Goal: Task Accomplishment & Management: Use online tool/utility

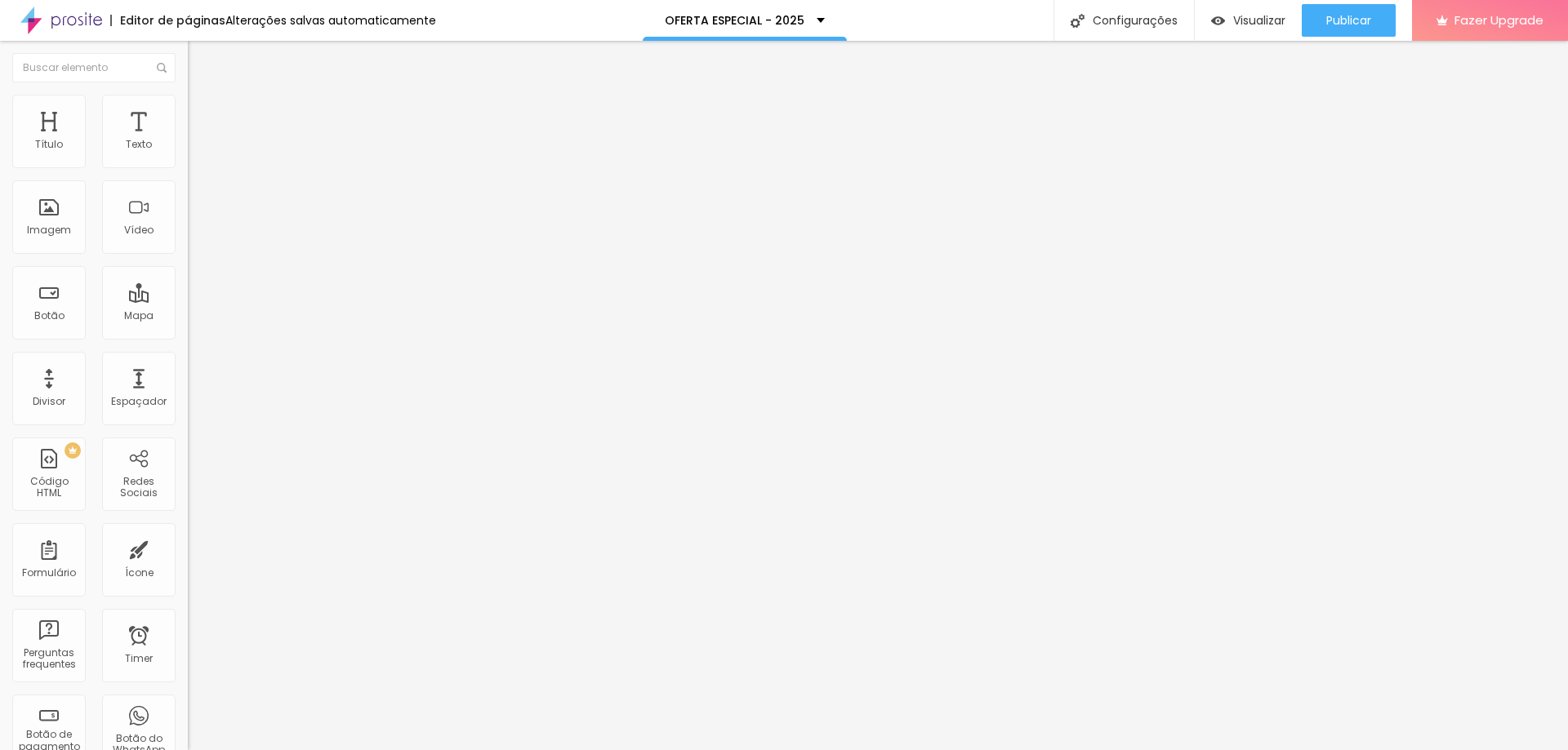
type input "1.2"
type input "1.1"
type input "1"
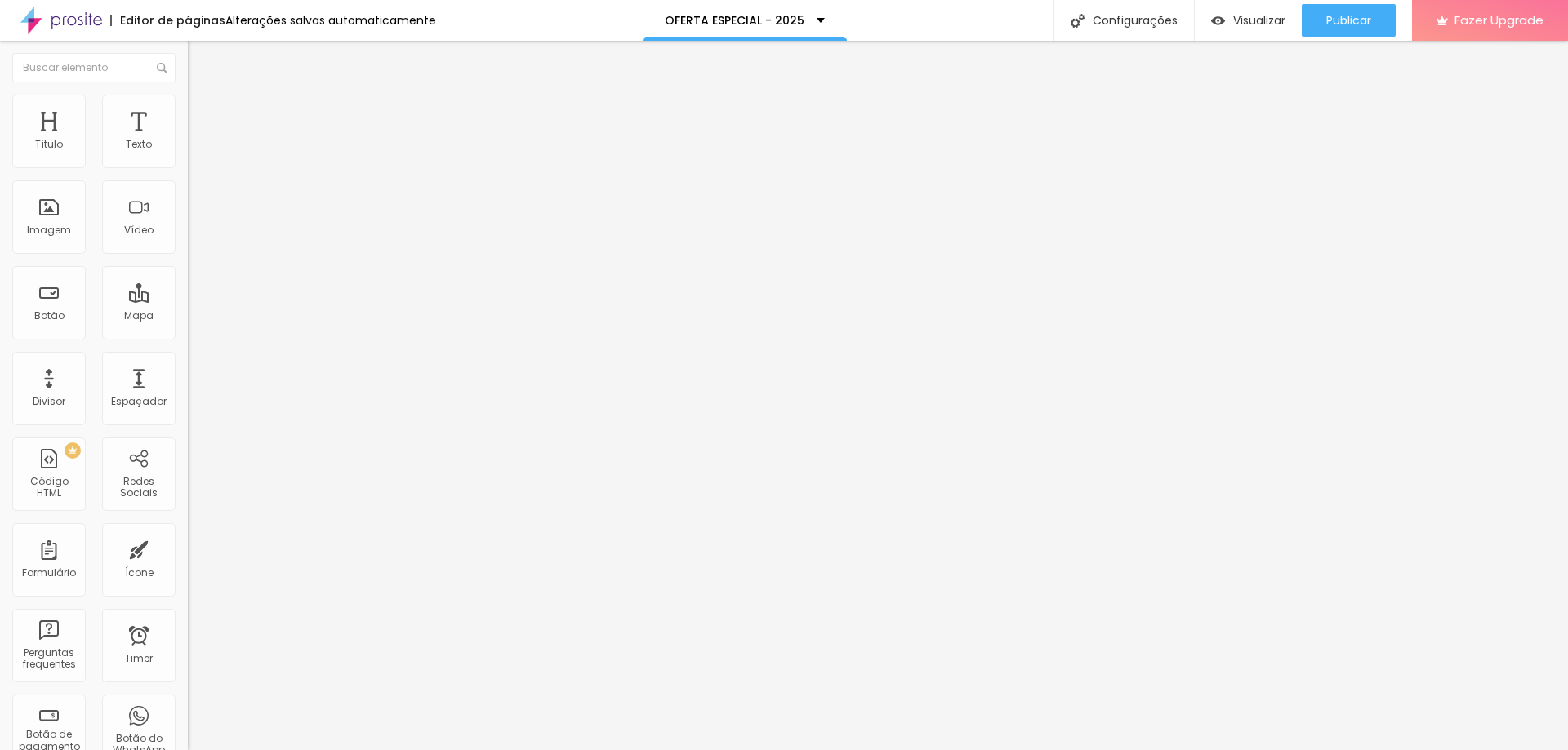
type input "1"
type input "0.9"
drag, startPoint x: 90, startPoint y: 406, endPoint x: 68, endPoint y: 406, distance: 22.0
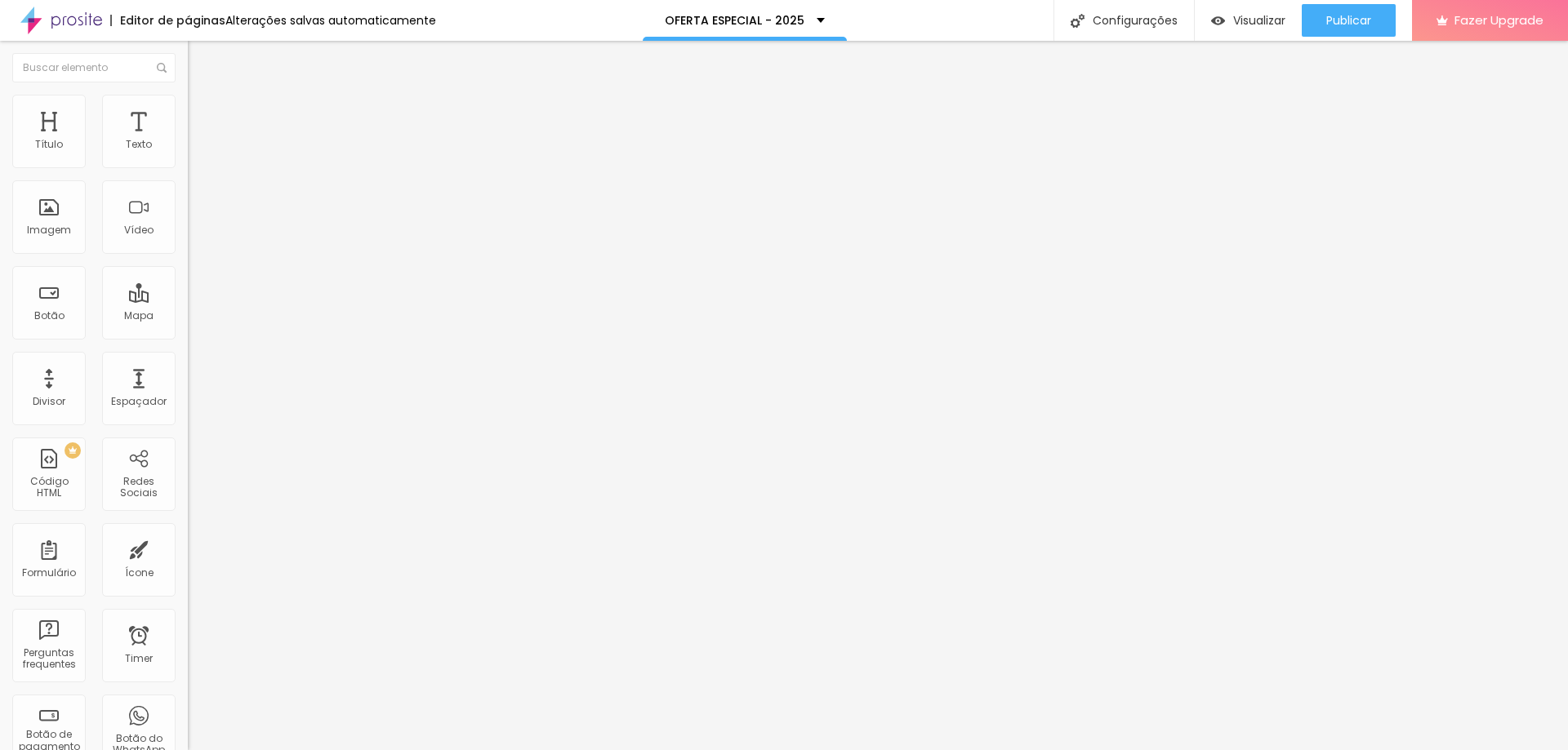
type input "1"
click at [188, 337] on input "[URL][DOMAIN_NAME]" at bounding box center [286, 328] width 196 height 16
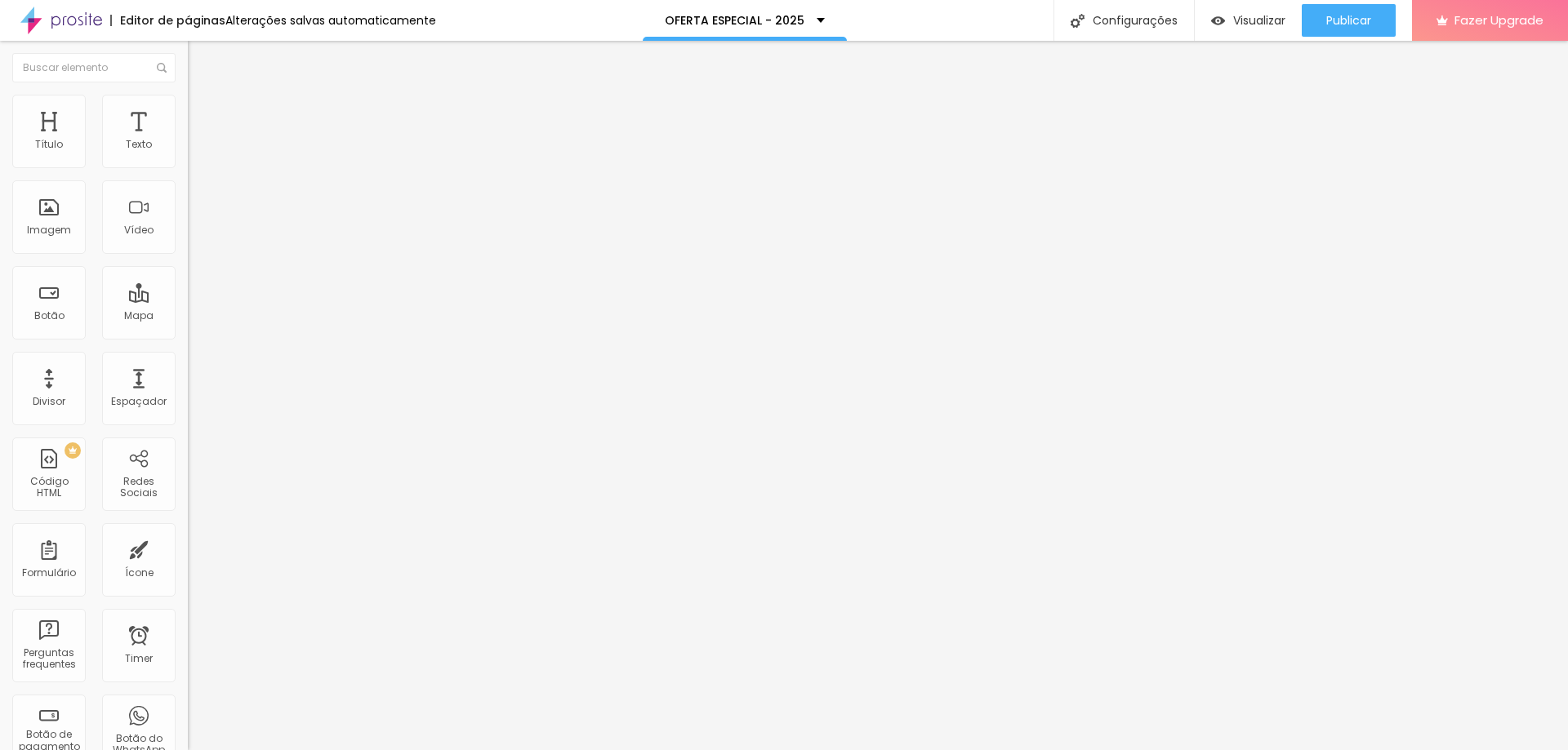
click at [188, 337] on input "[URL][DOMAIN_NAME]" at bounding box center [286, 328] width 196 height 16
paste input "L1REUAfZ87zEzfce9jfIRC"
type input "[URL][DOMAIN_NAME]"
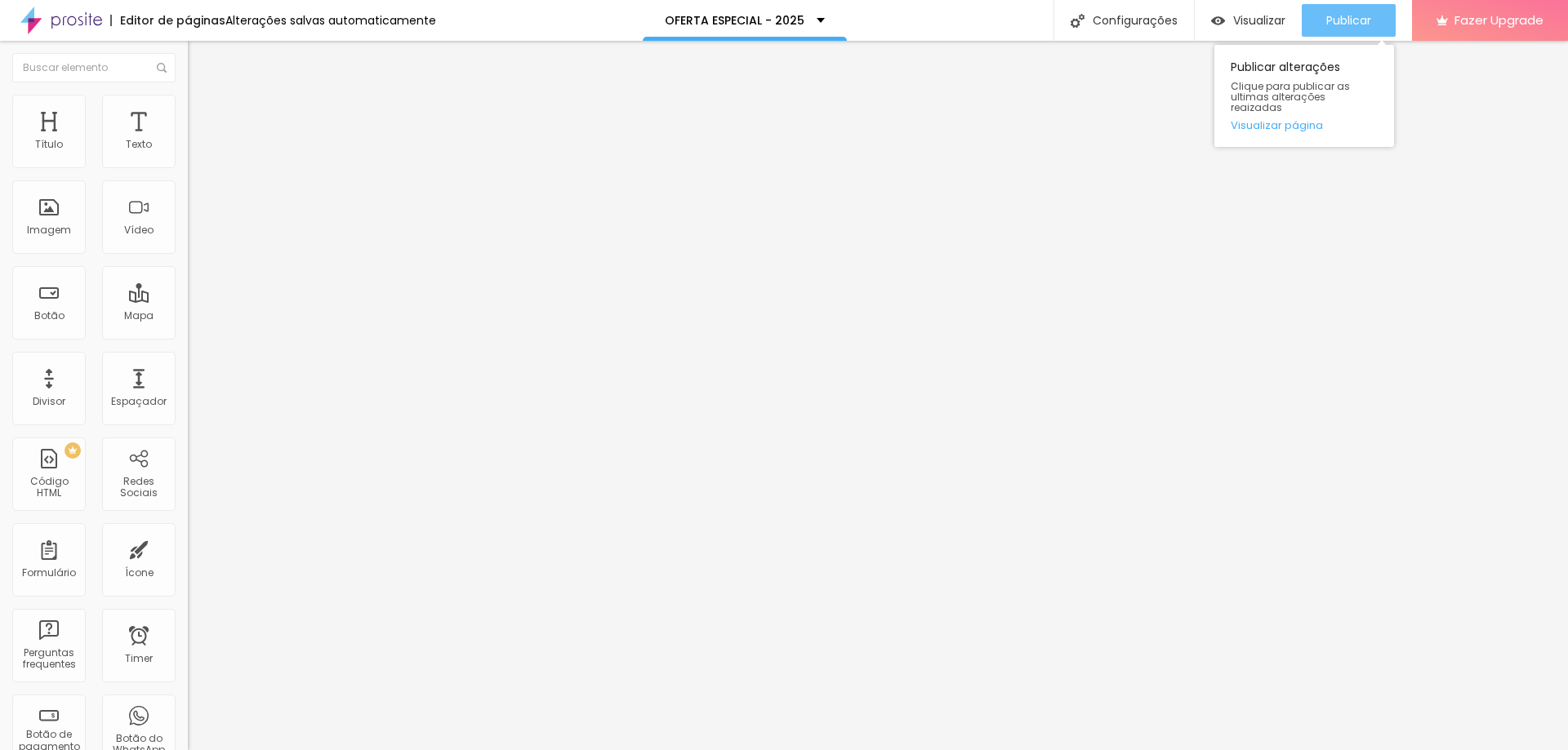
click at [1361, 15] on span "Publicar" at bounding box center [1348, 20] width 45 height 13
click at [57, 231] on div "Imagem" at bounding box center [49, 230] width 44 height 12
click at [188, 141] on span "Adicionar imagem" at bounding box center [240, 133] width 105 height 14
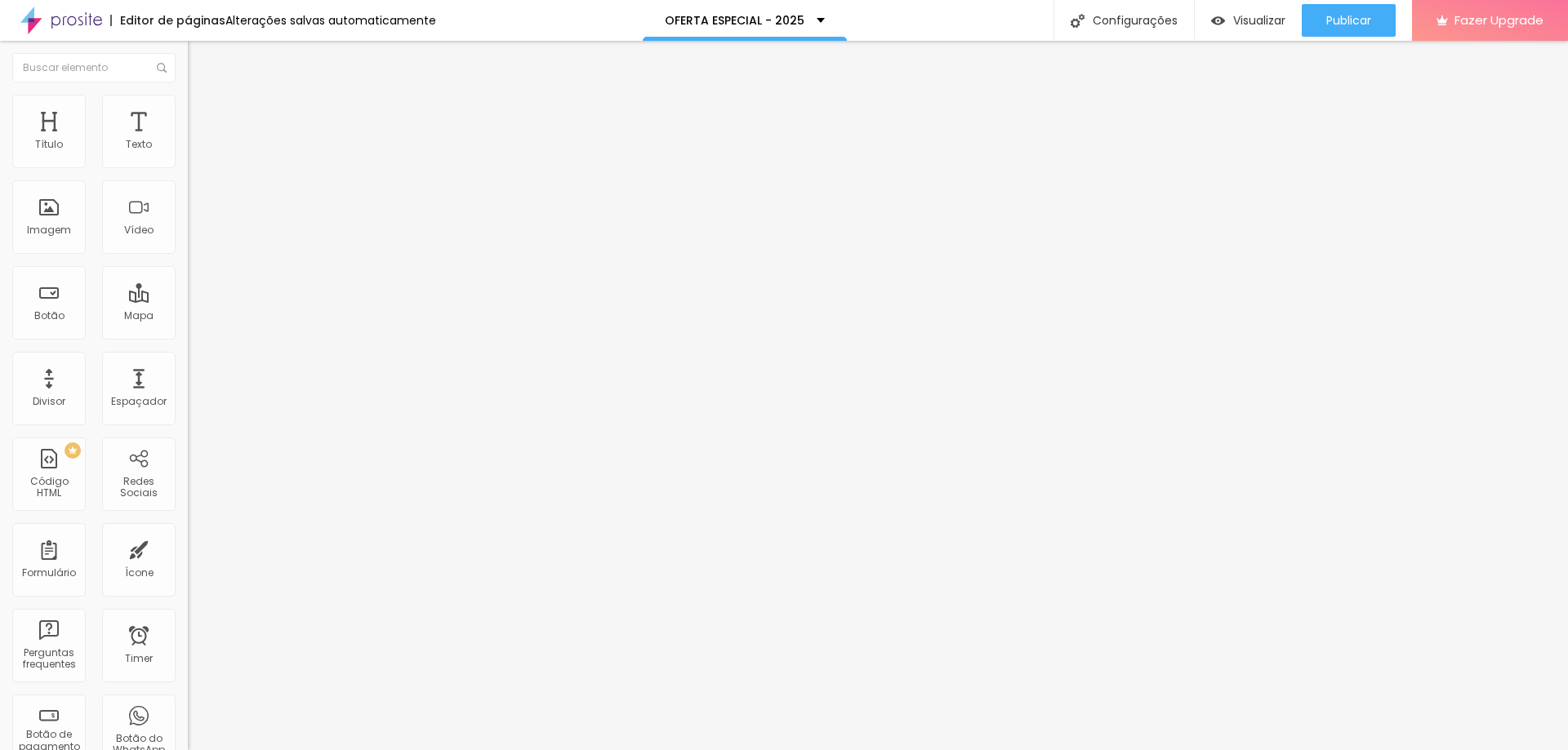
click at [188, 141] on span "Adicionar imagem" at bounding box center [240, 133] width 105 height 14
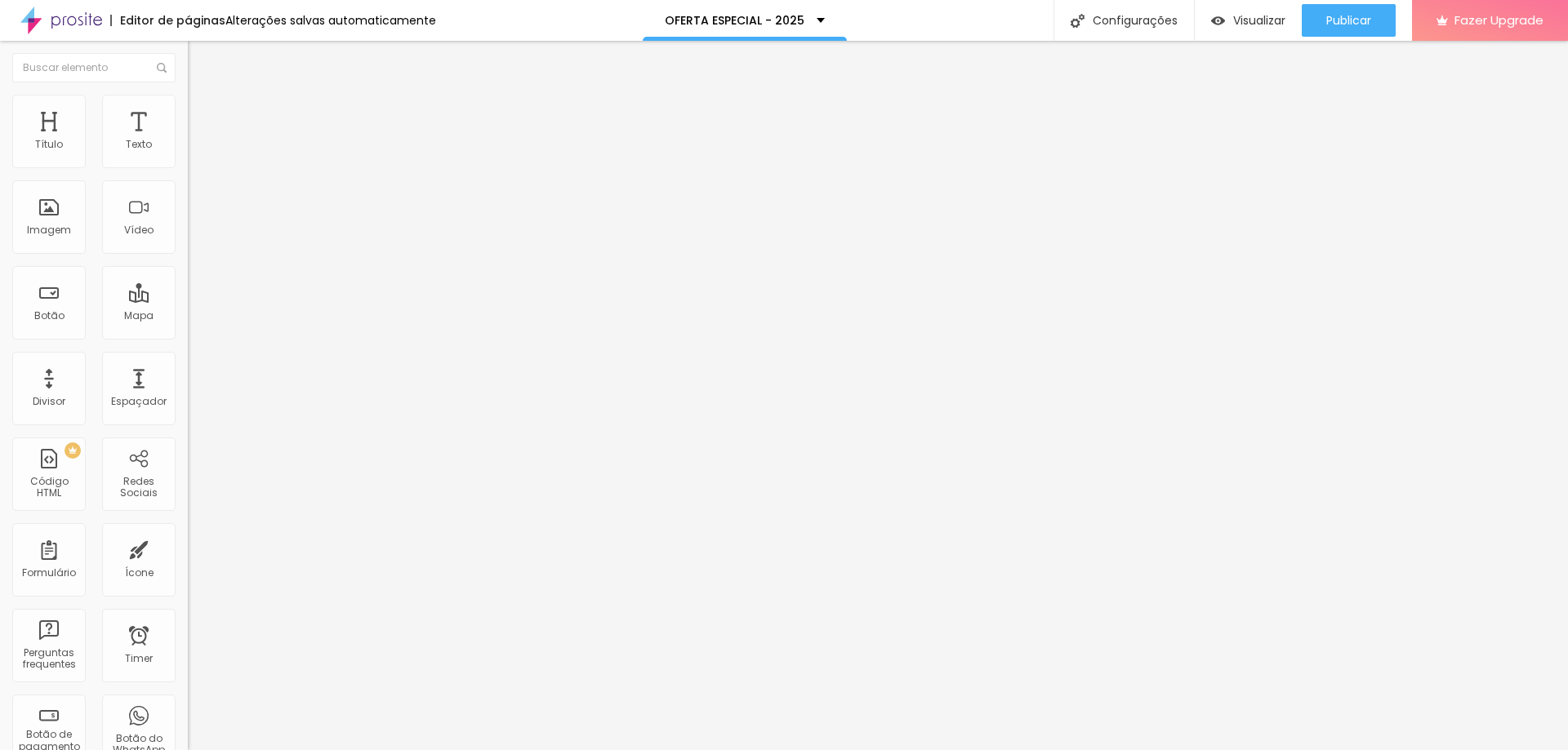
click at [188, 141] on span "Adicionar imagem" at bounding box center [240, 133] width 105 height 14
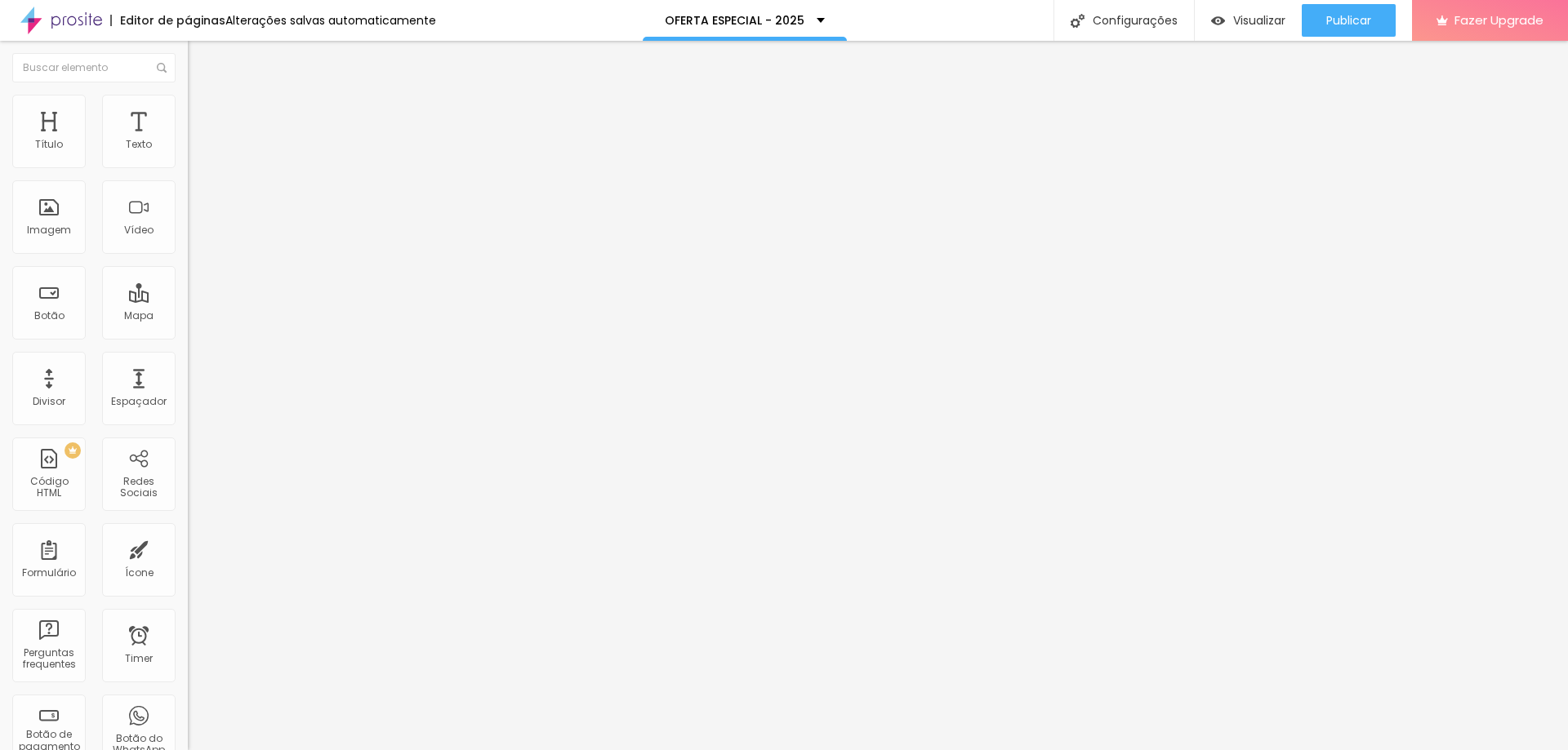
click at [1348, 19] on span "Publicar" at bounding box center [1348, 20] width 45 height 13
click at [1354, 26] on span "Publicar" at bounding box center [1348, 20] width 45 height 13
click at [1134, 27] on div "Configurações" at bounding box center [1124, 20] width 141 height 41
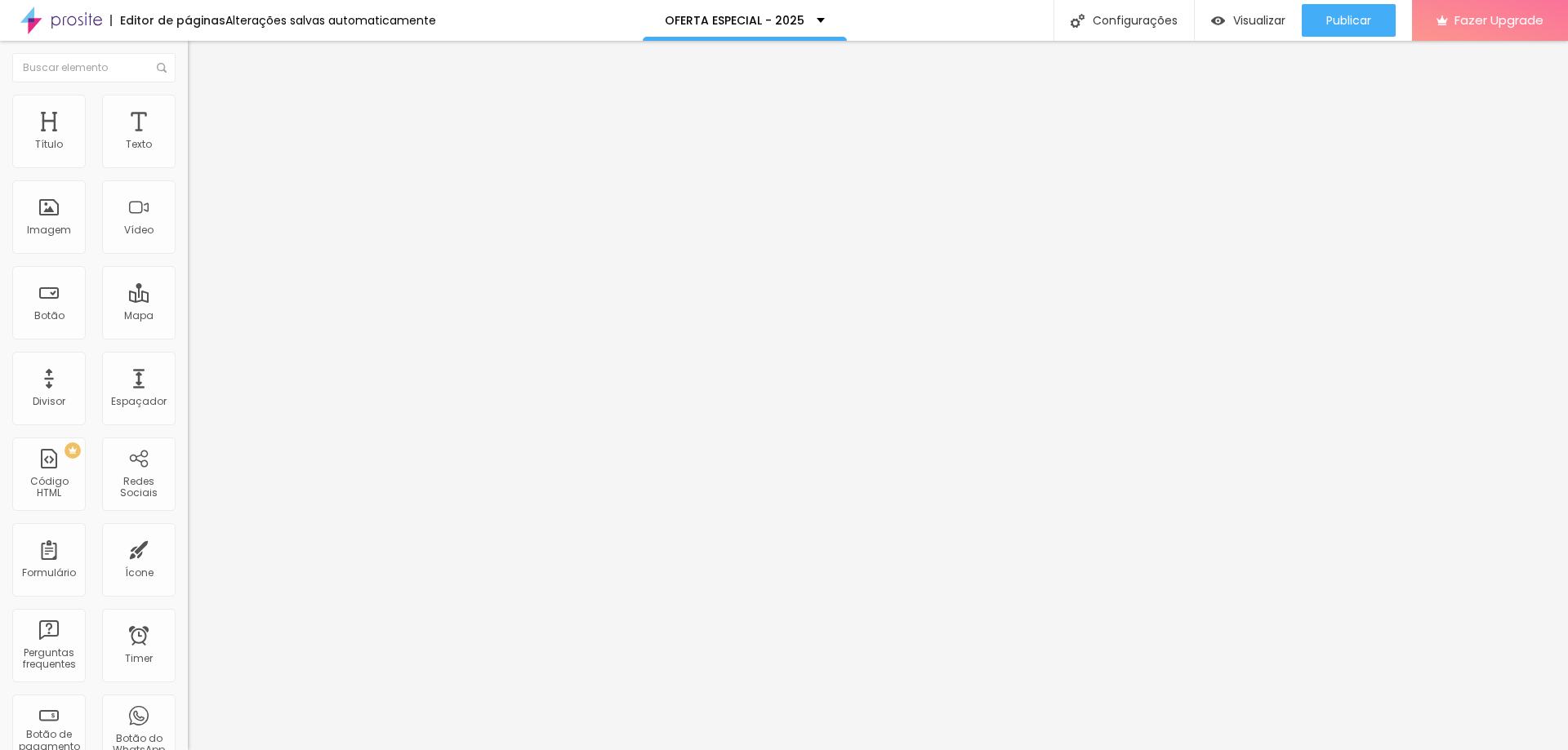
click at [200, 55] on img "button" at bounding box center [206, 59] width 13 height 13
click at [188, 141] on span "Adicionar imagem" at bounding box center [240, 133] width 105 height 14
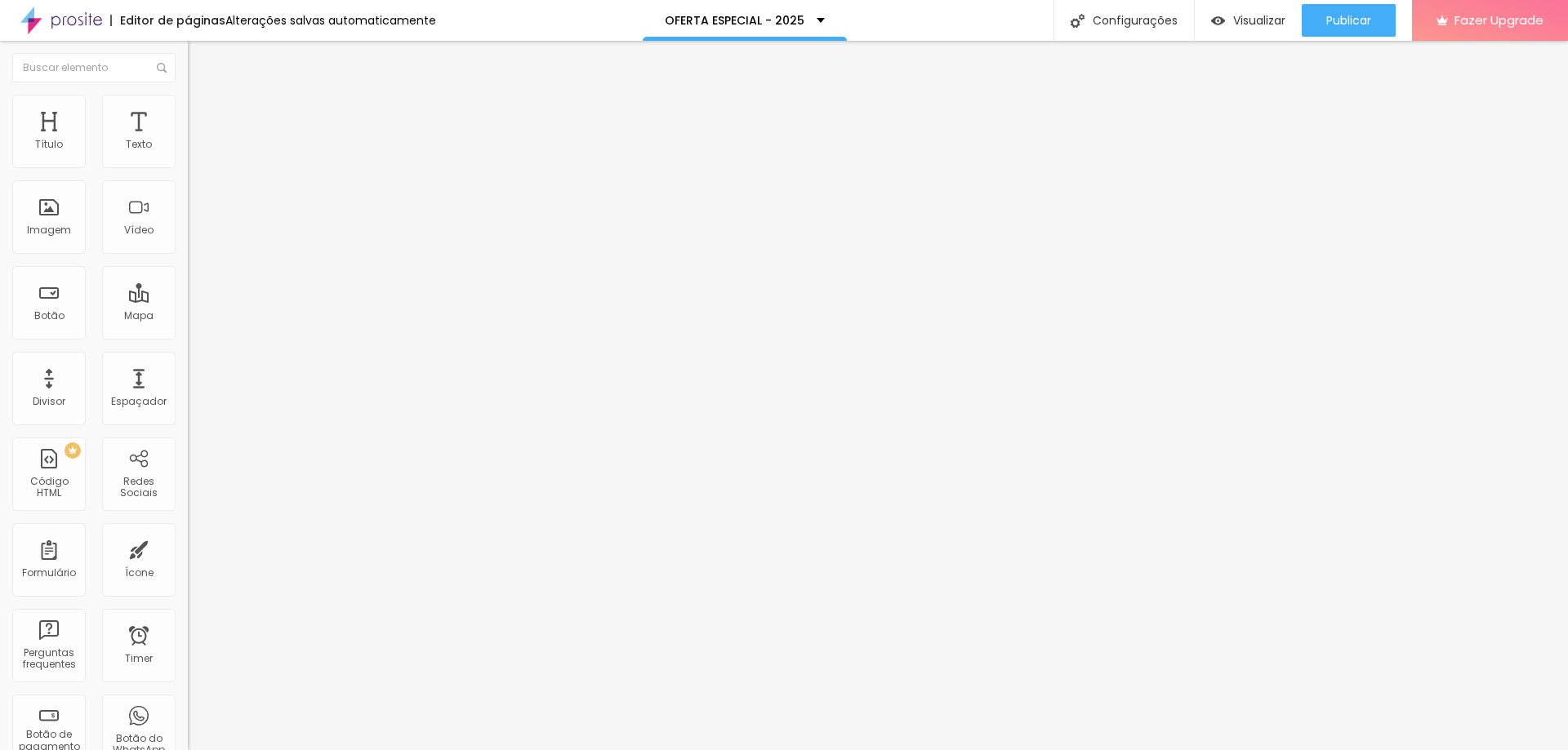
click at [188, 141] on span "Adicionar imagem" at bounding box center [240, 133] width 105 height 14
click at [1347, 15] on span "Publicar" at bounding box center [1348, 20] width 45 height 13
click at [1352, 14] on span "Publicar" at bounding box center [1348, 20] width 45 height 13
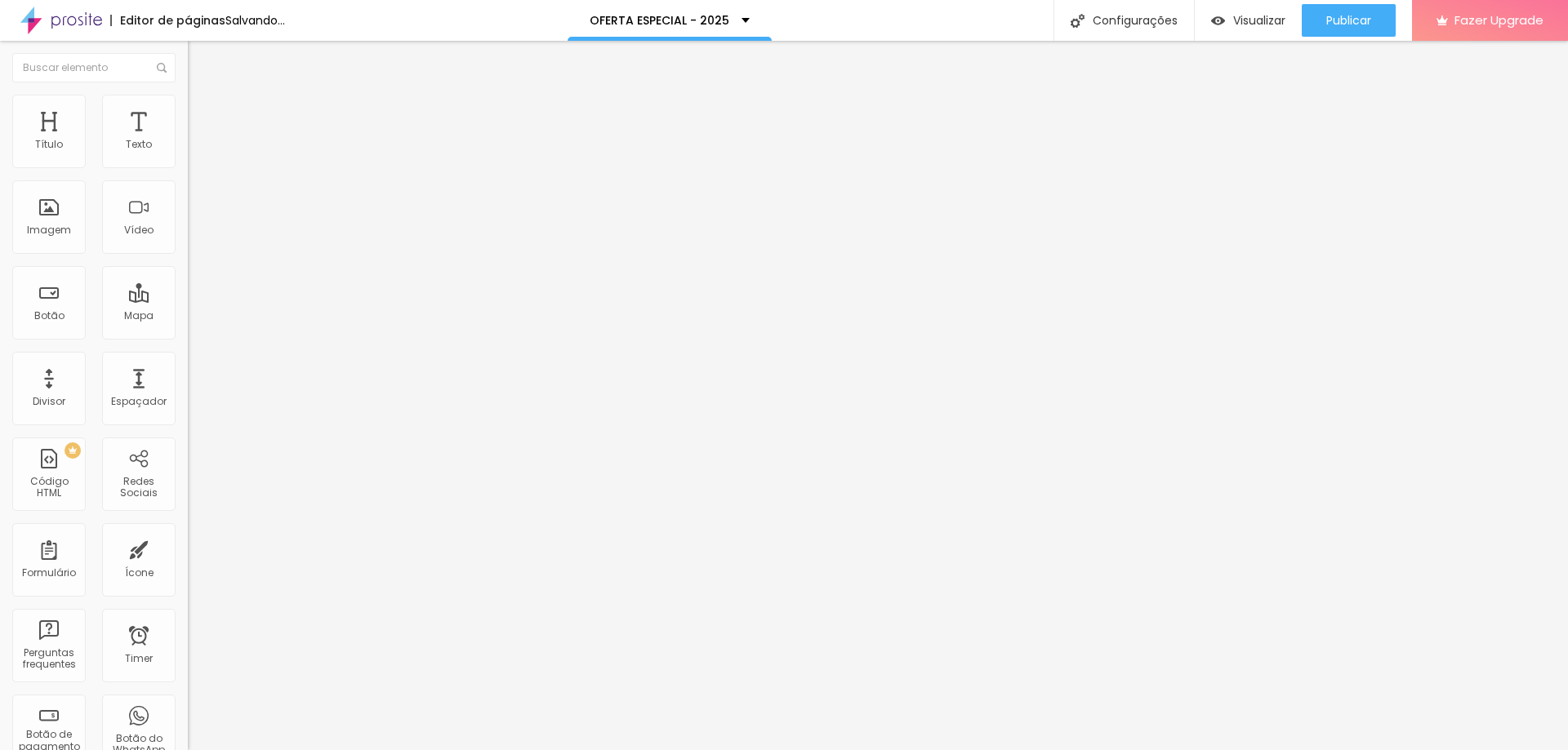
click at [188, 141] on span "Adicionar imagem" at bounding box center [240, 133] width 105 height 14
click at [188, 108] on li "Estilo" at bounding box center [282, 103] width 188 height 16
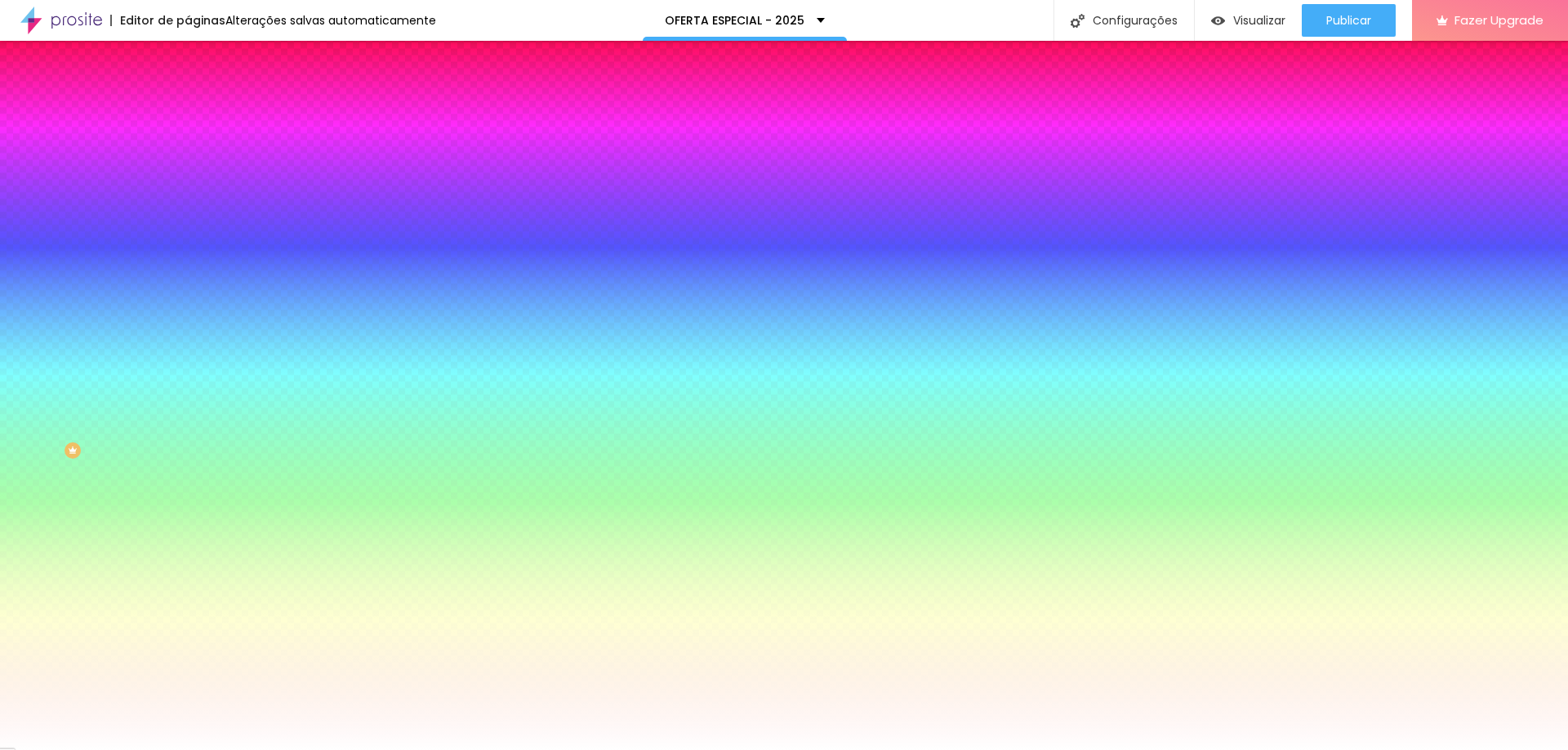
click at [203, 115] on span "Avançado" at bounding box center [229, 121] width 54 height 14
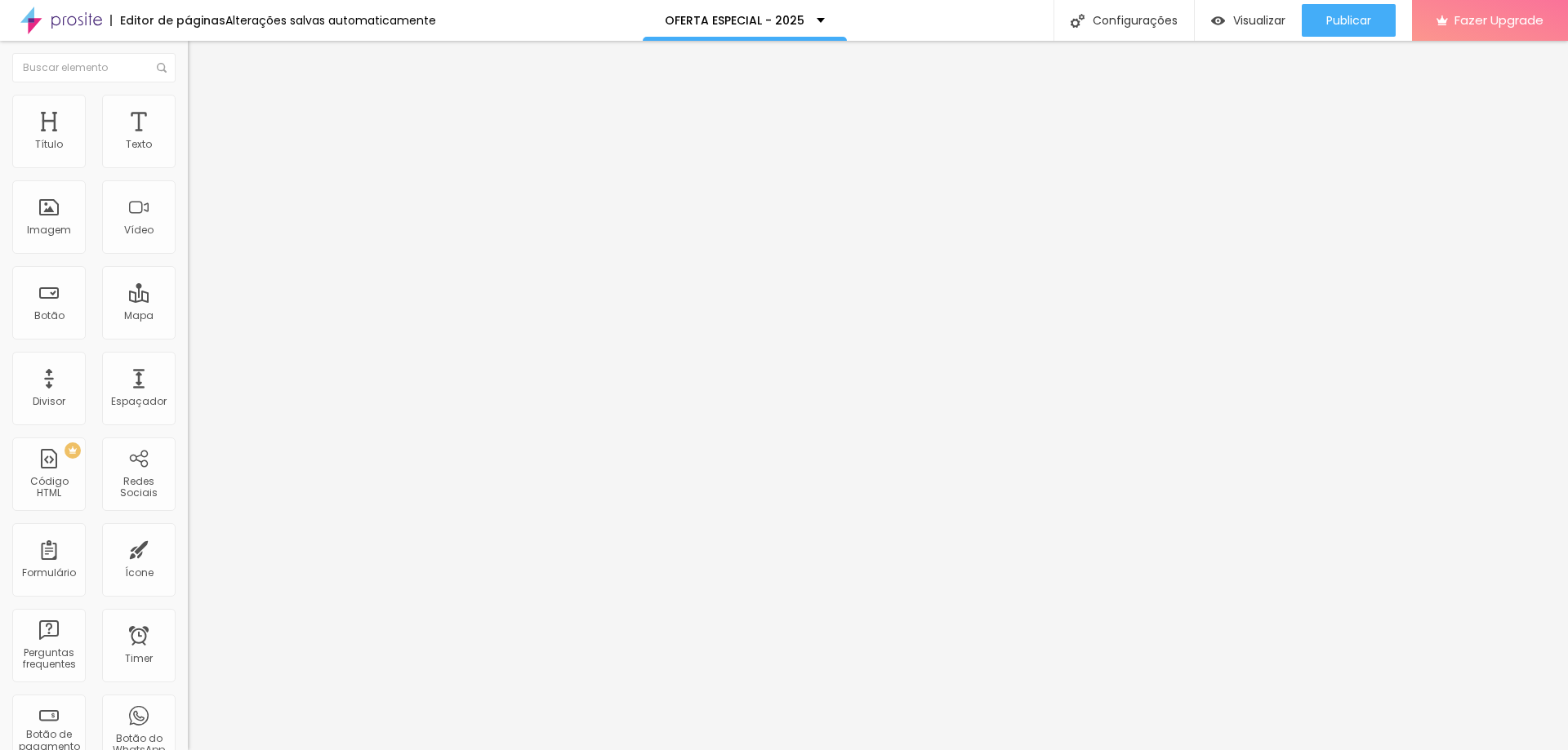
type input "20"
type input "22"
type input "23"
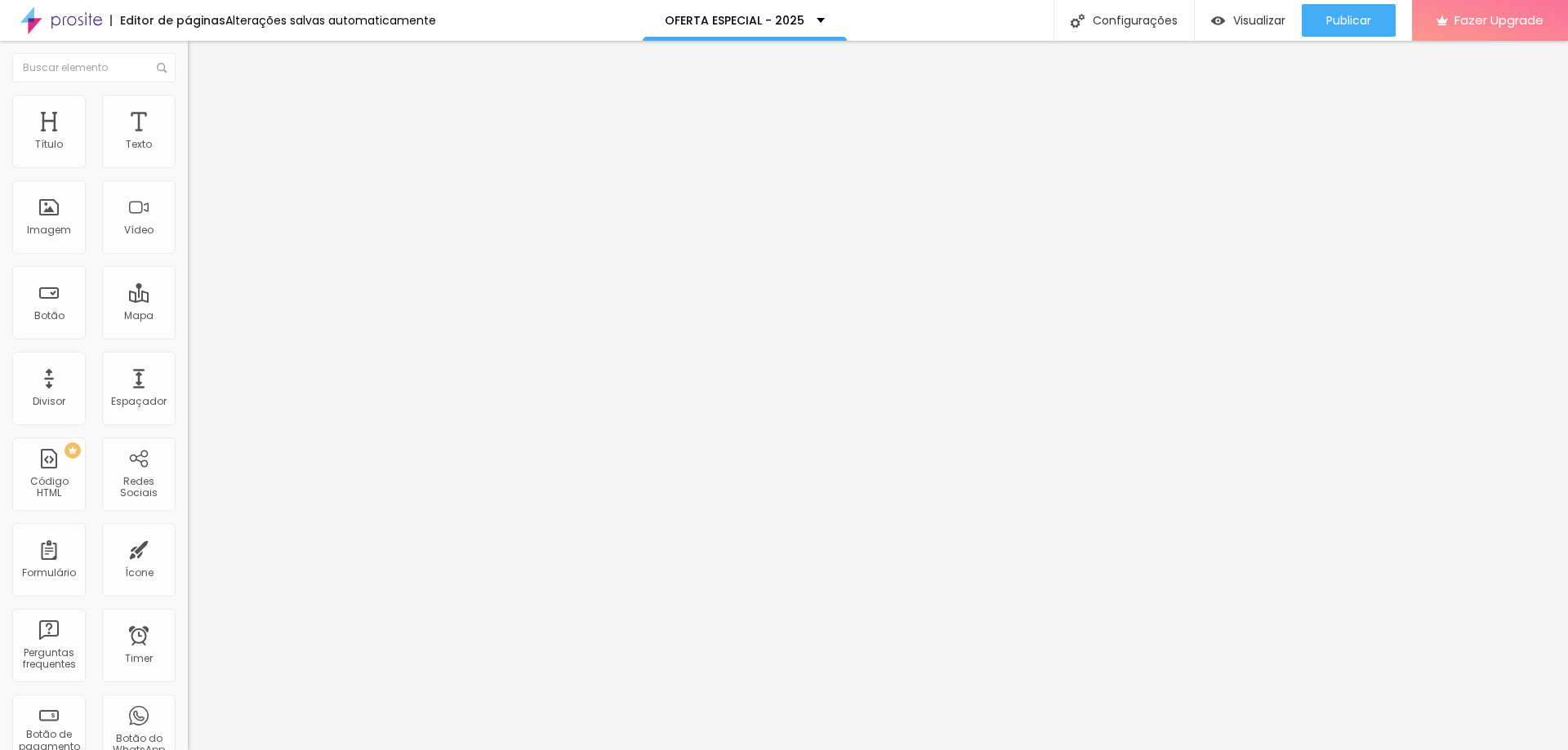
type input "23"
type input "26"
type input "31"
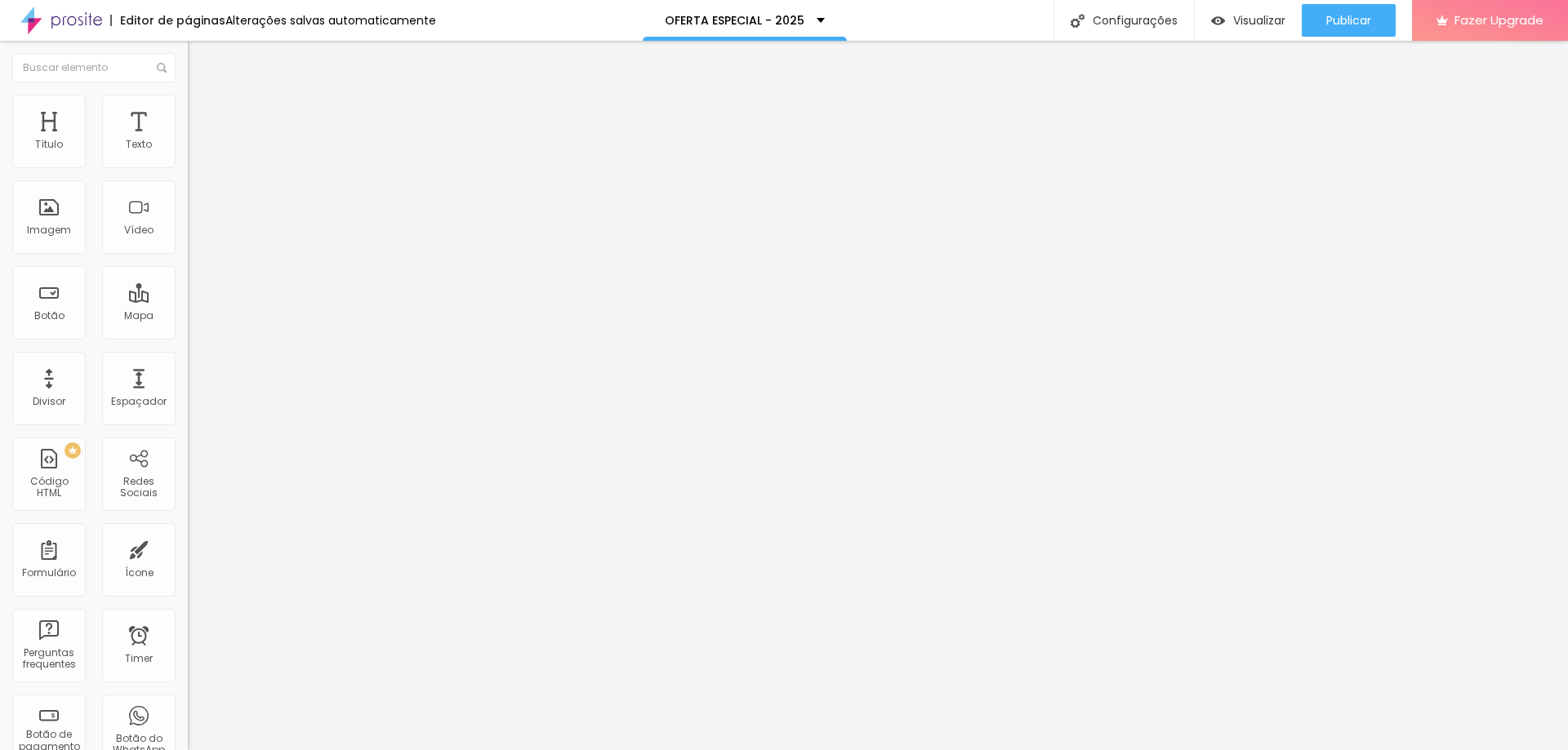
type input "38"
type input "39"
type input "38"
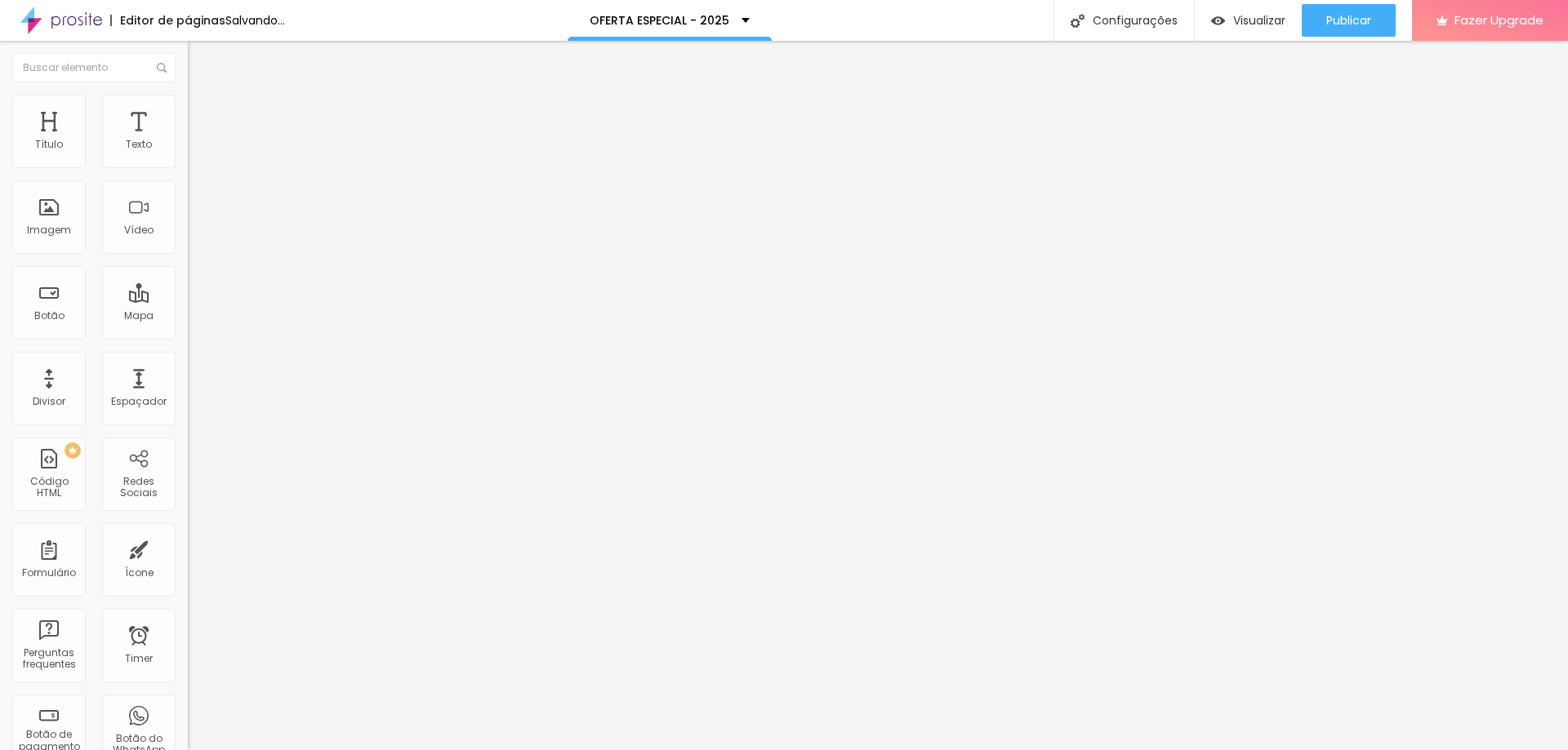
type input "38"
type input "35"
type input "34"
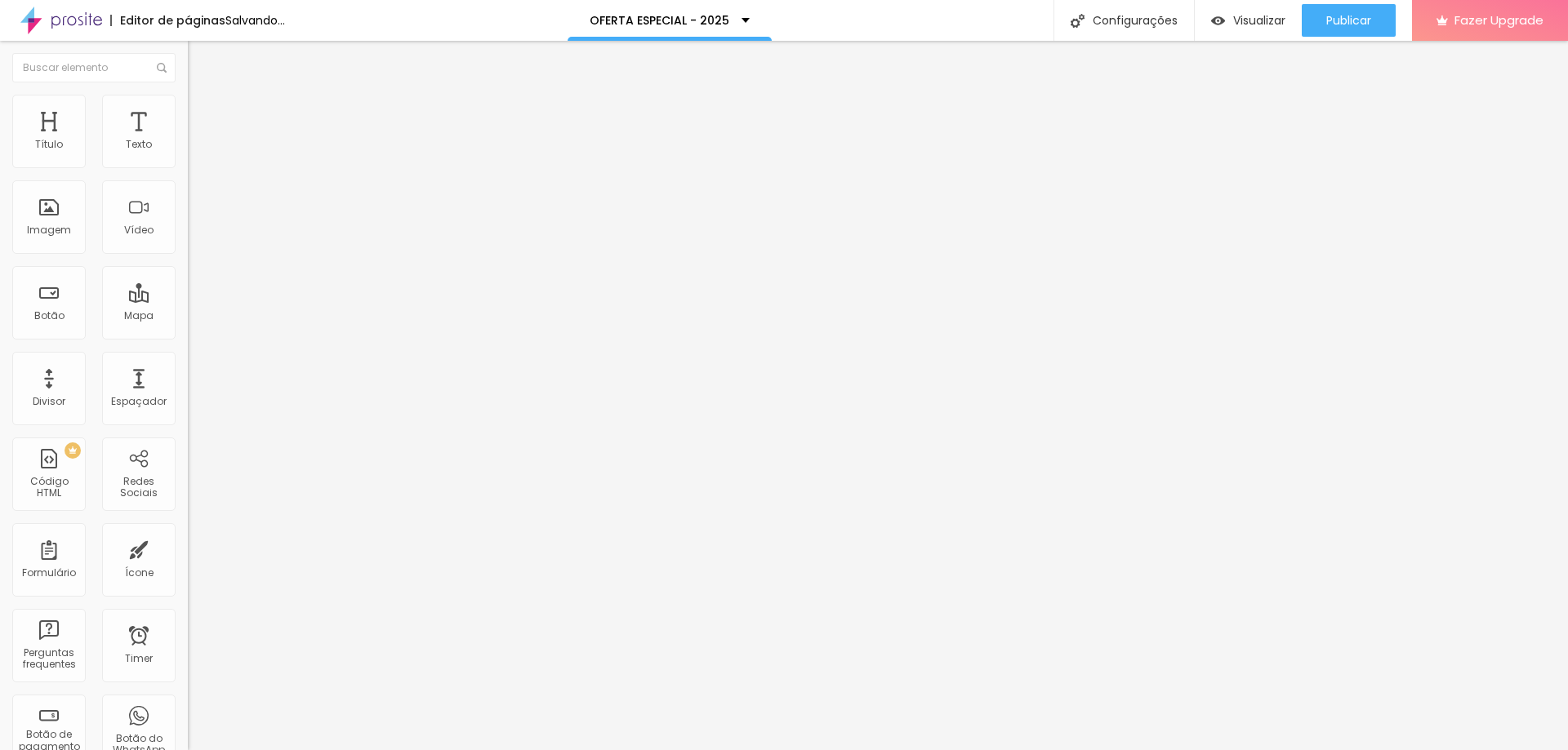
type input "33"
type input "31"
type input "30"
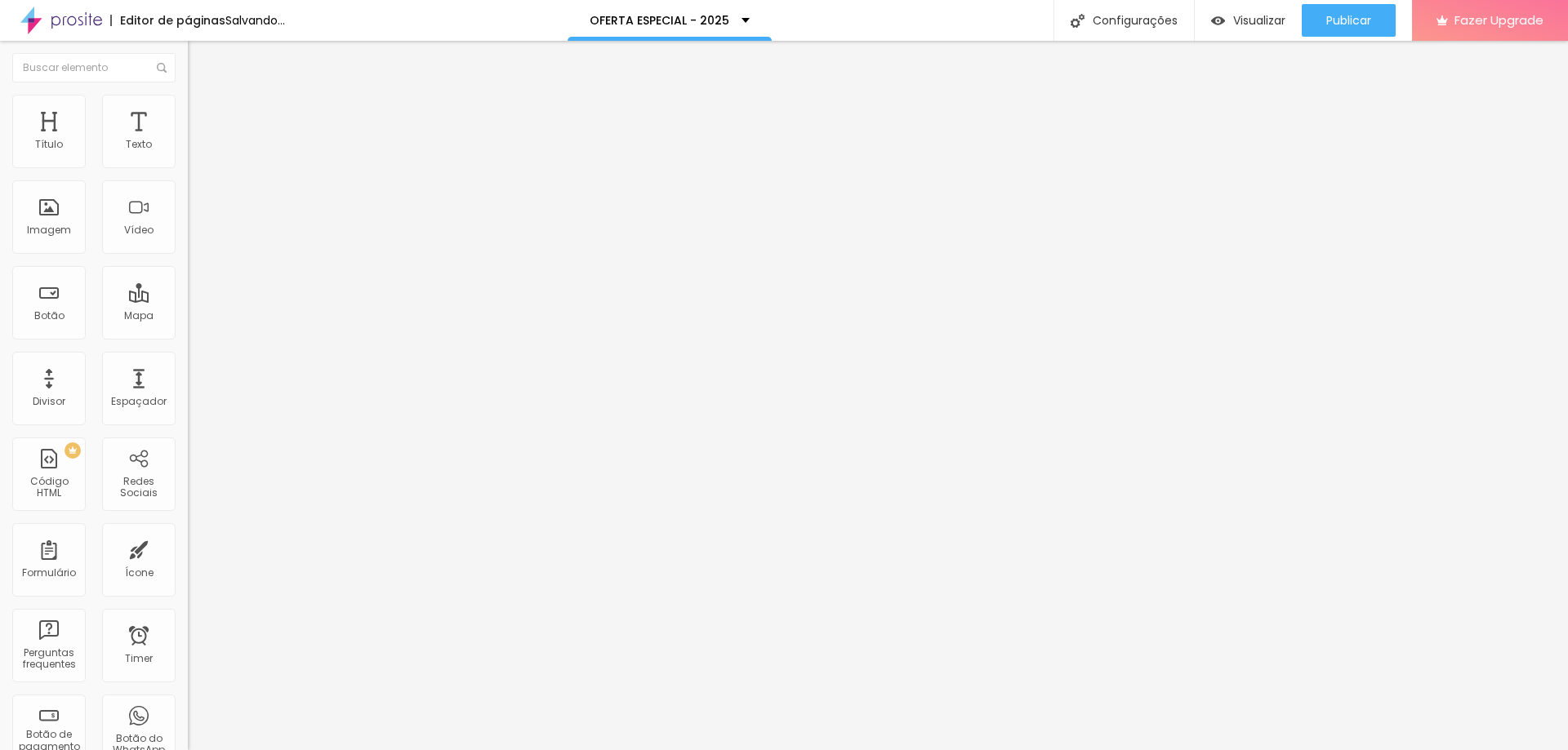
type input "30"
drag, startPoint x: 57, startPoint y: 161, endPoint x: 68, endPoint y: 163, distance: 11.2
click at [188, 317] on input "range" at bounding box center [240, 323] width 105 height 13
type input "29"
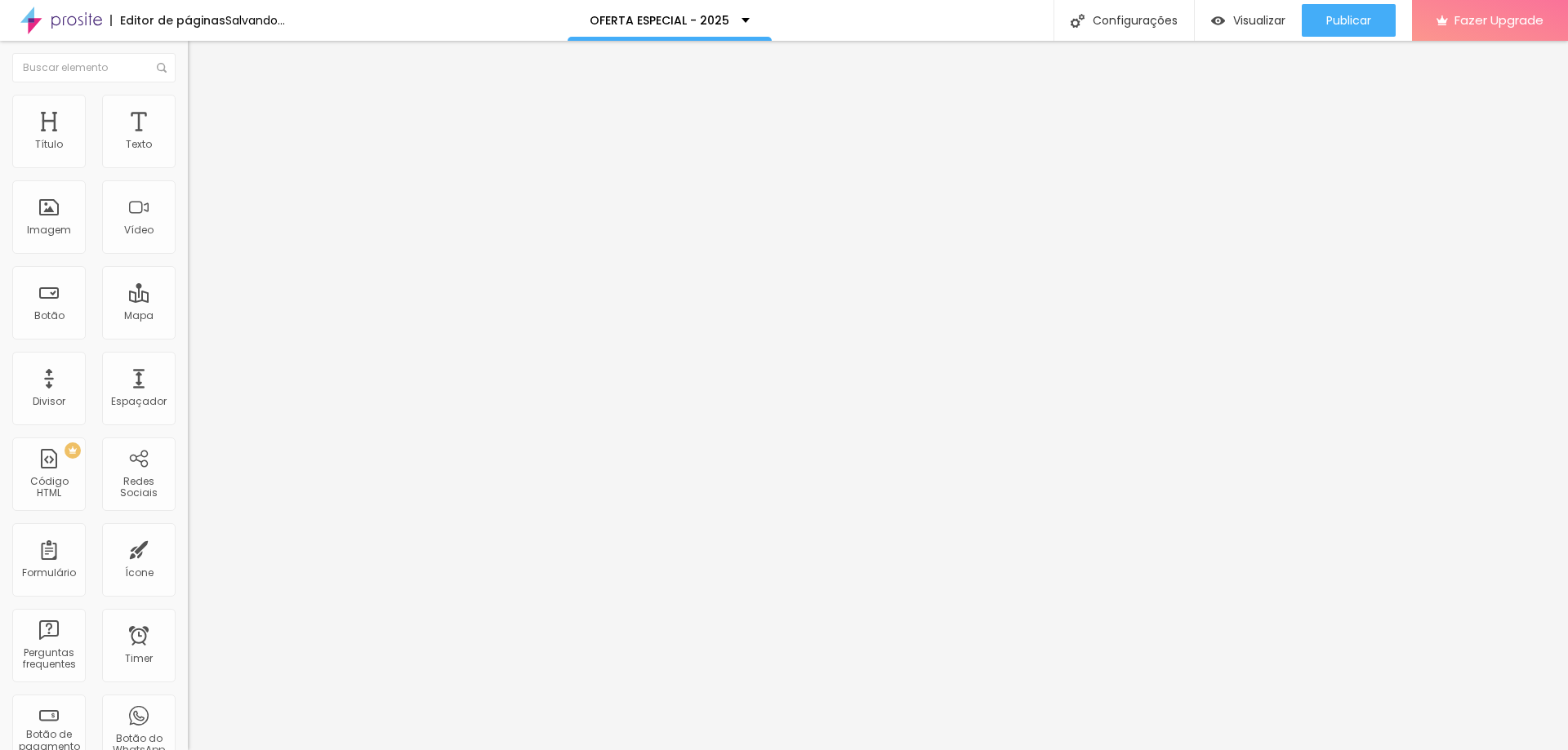
type input "28"
type input "26"
type input "25"
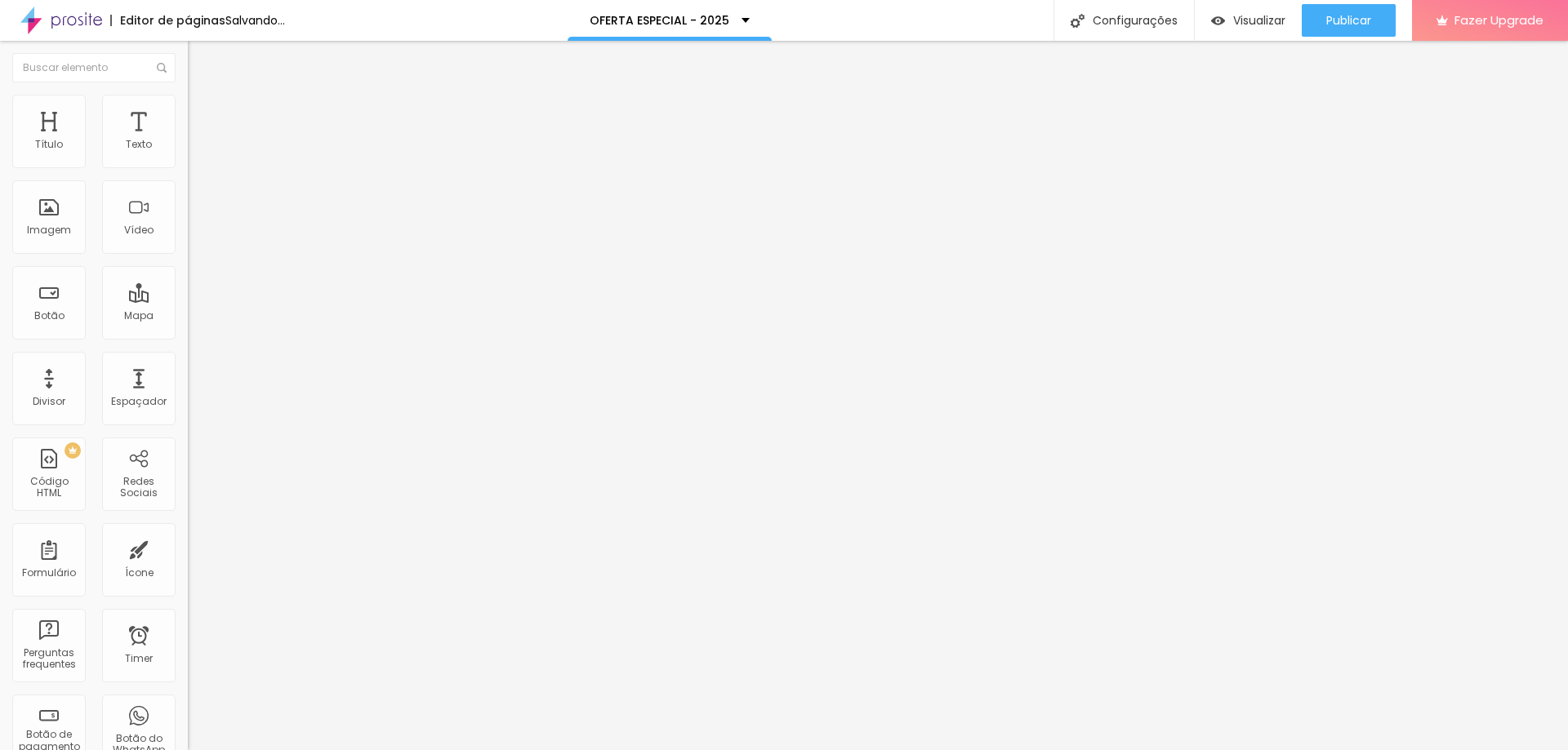
type input "25"
type input "23"
type input "20"
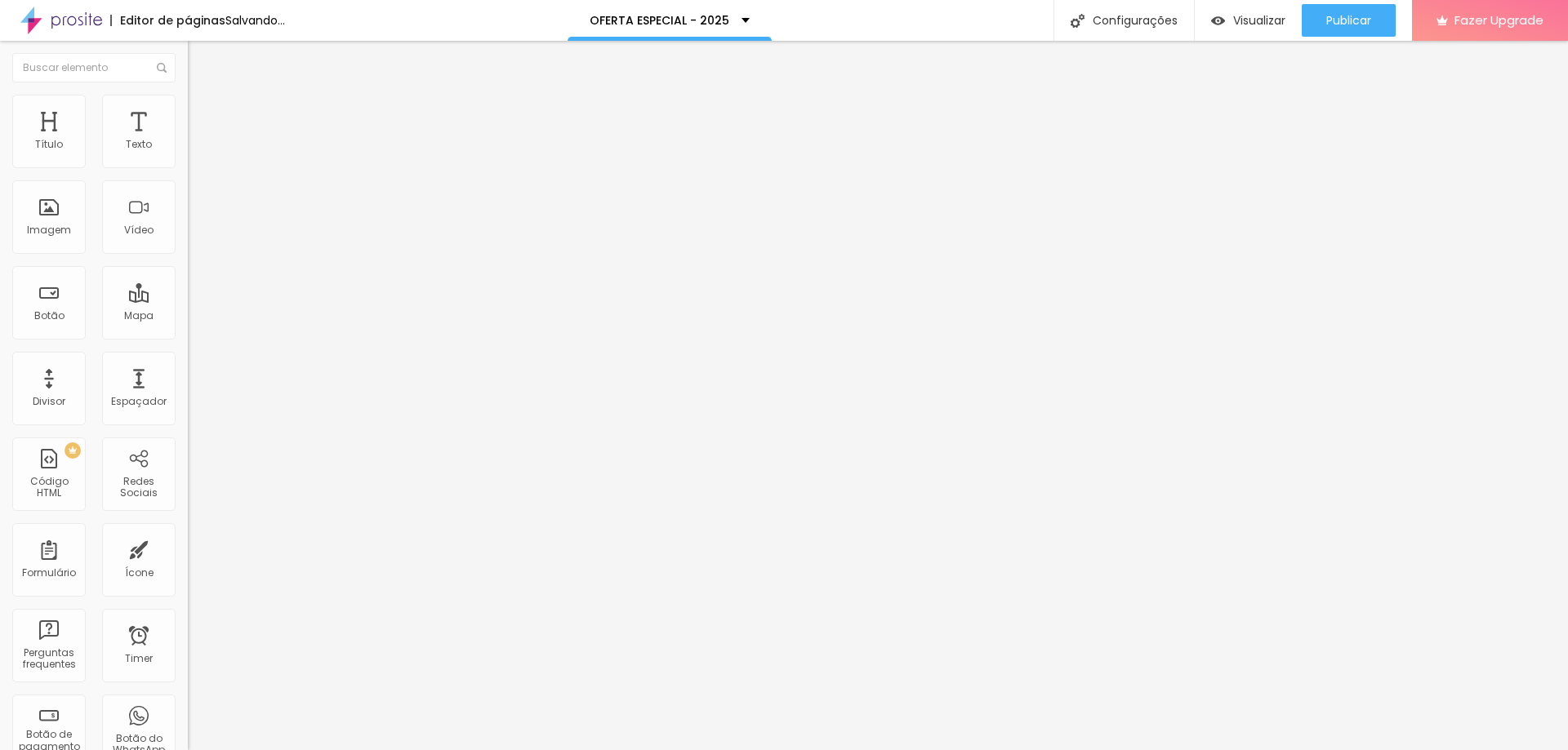
type input "18"
type input "16"
type input "14"
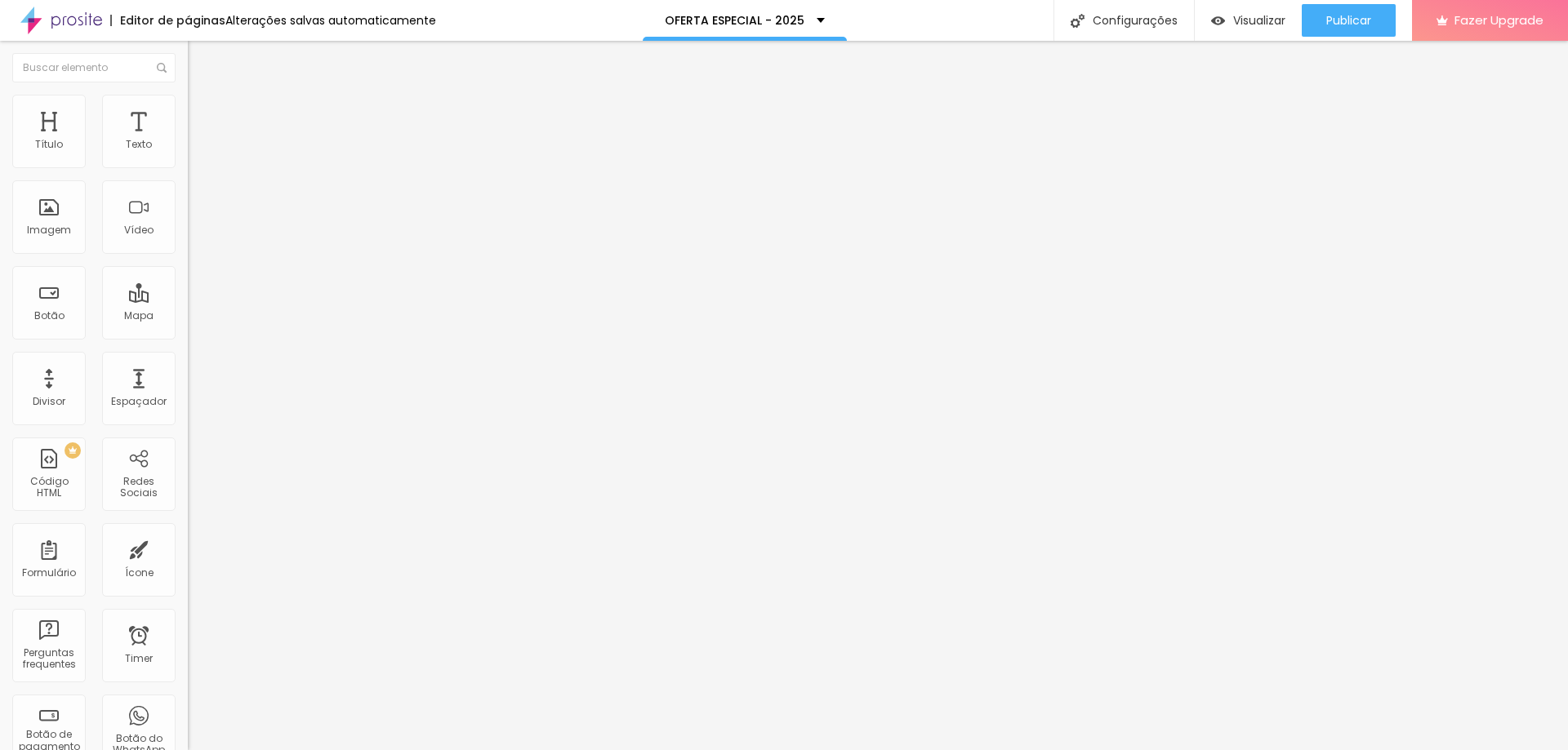
type input "14"
type input "13"
type input "11"
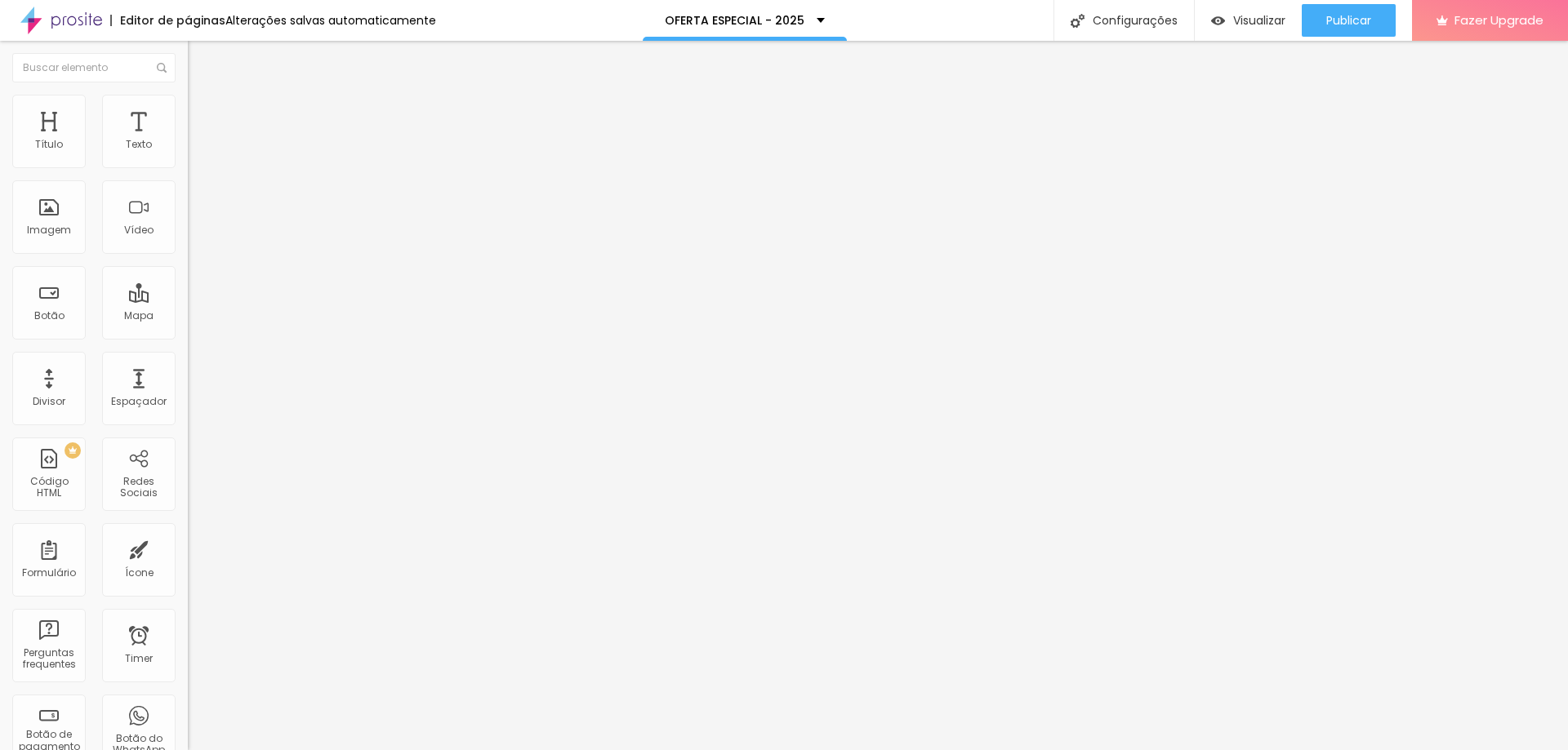
type input "9"
type input "8"
type input "7"
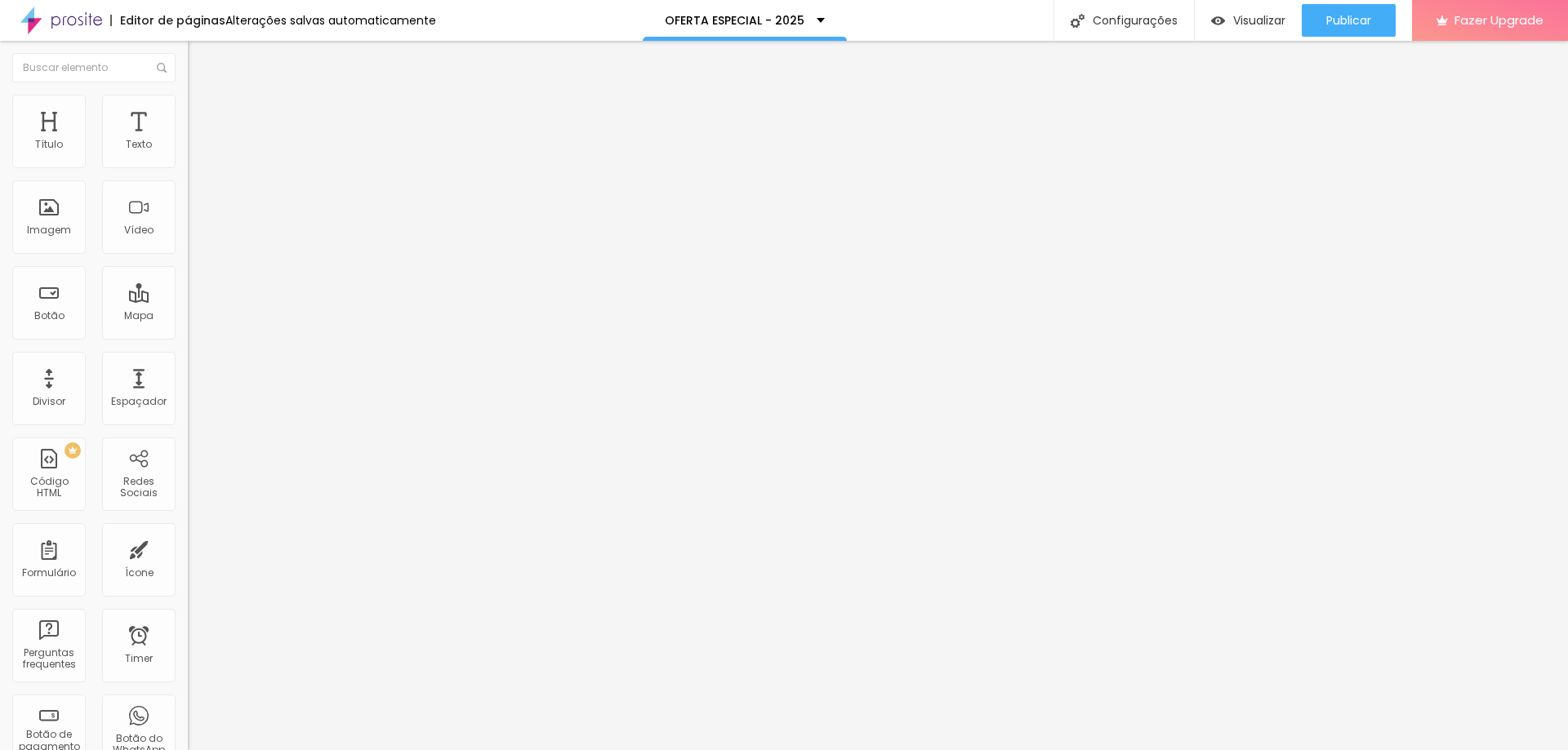
type input "7"
type input "8"
type input "11"
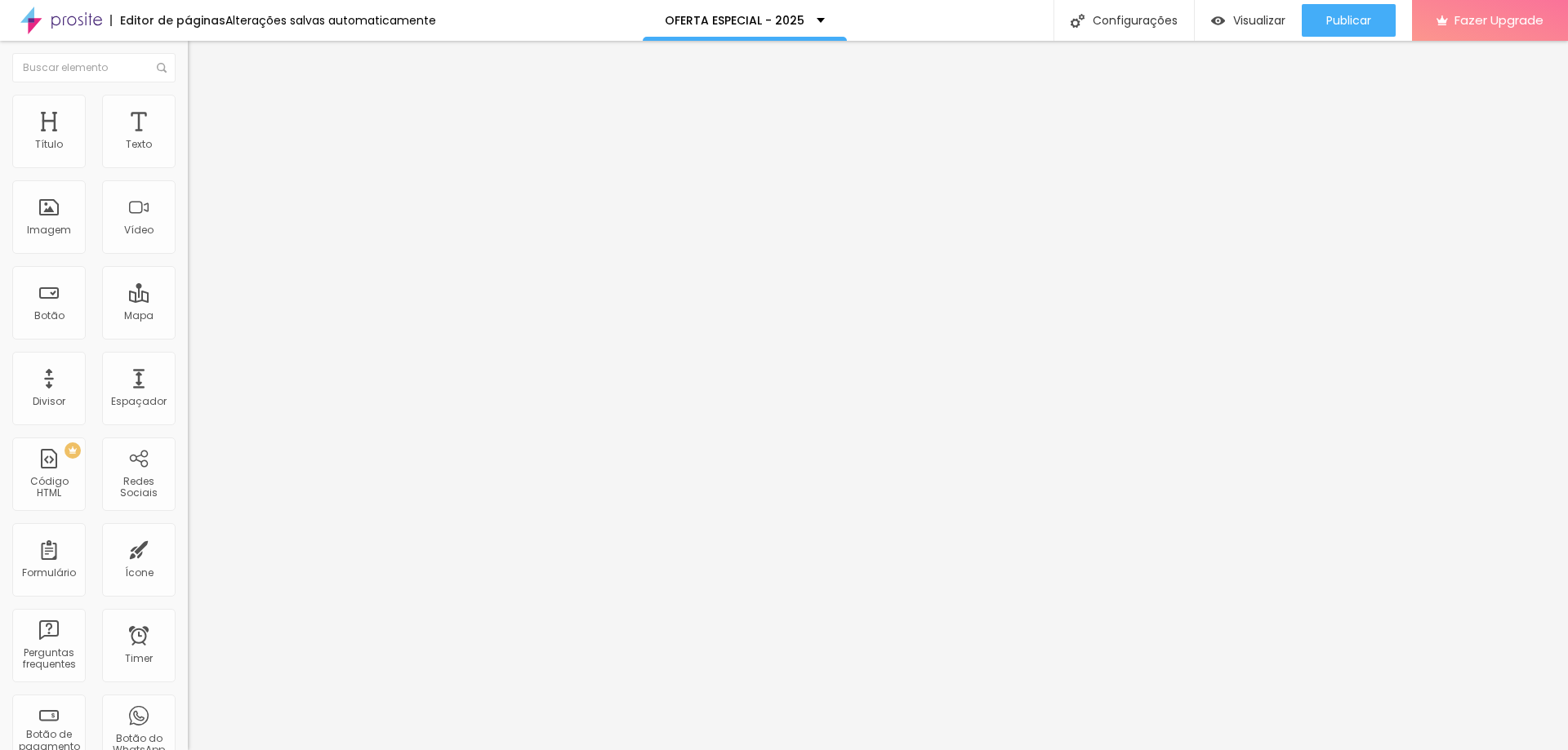
drag, startPoint x: 70, startPoint y: 161, endPoint x: 50, endPoint y: 161, distance: 20.0
type input "11"
click at [188, 317] on input "range" at bounding box center [240, 323] width 105 height 13
click at [188, 109] on li "Estilo" at bounding box center [282, 103] width 188 height 16
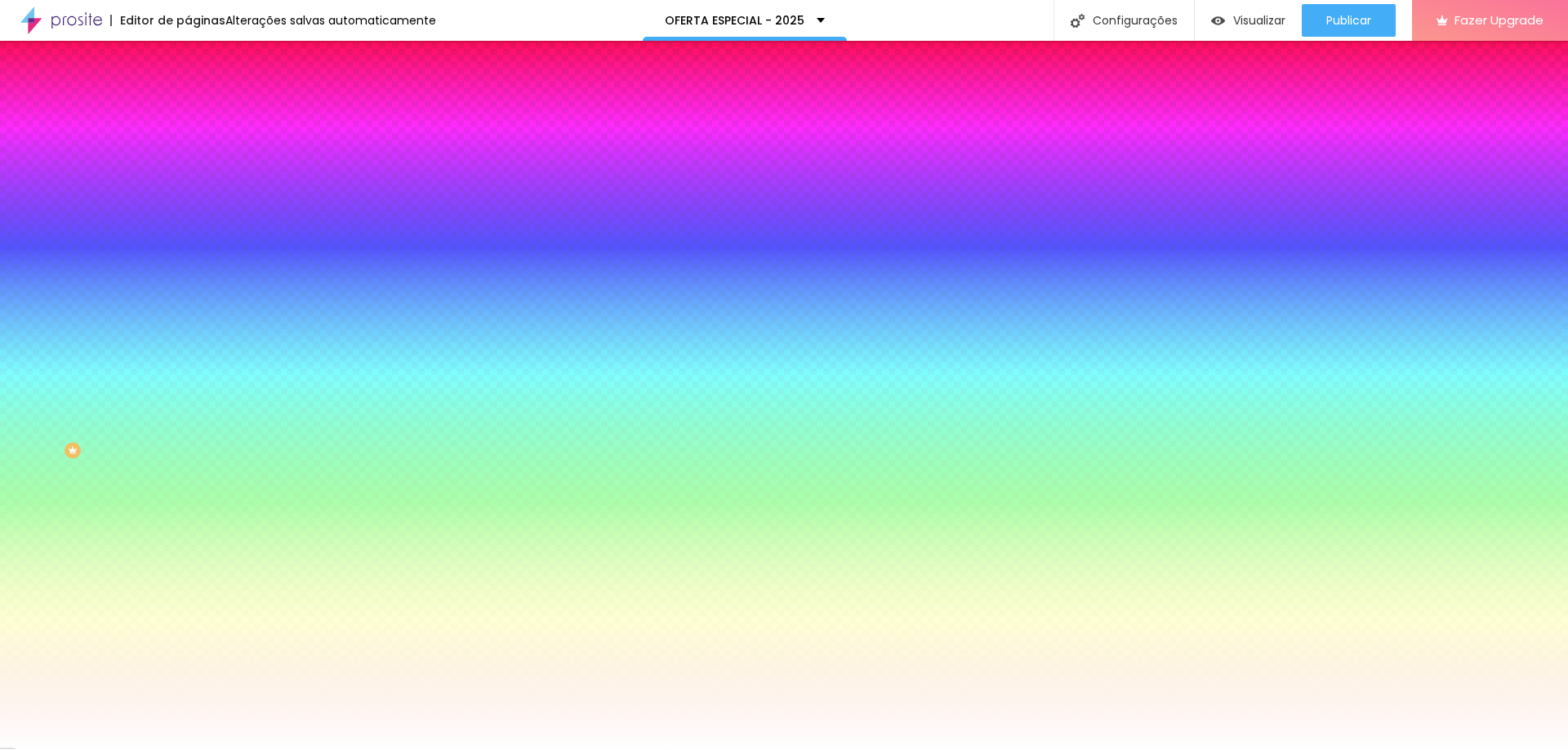
click at [188, 95] on li "Conteúdo" at bounding box center [282, 87] width 188 height 16
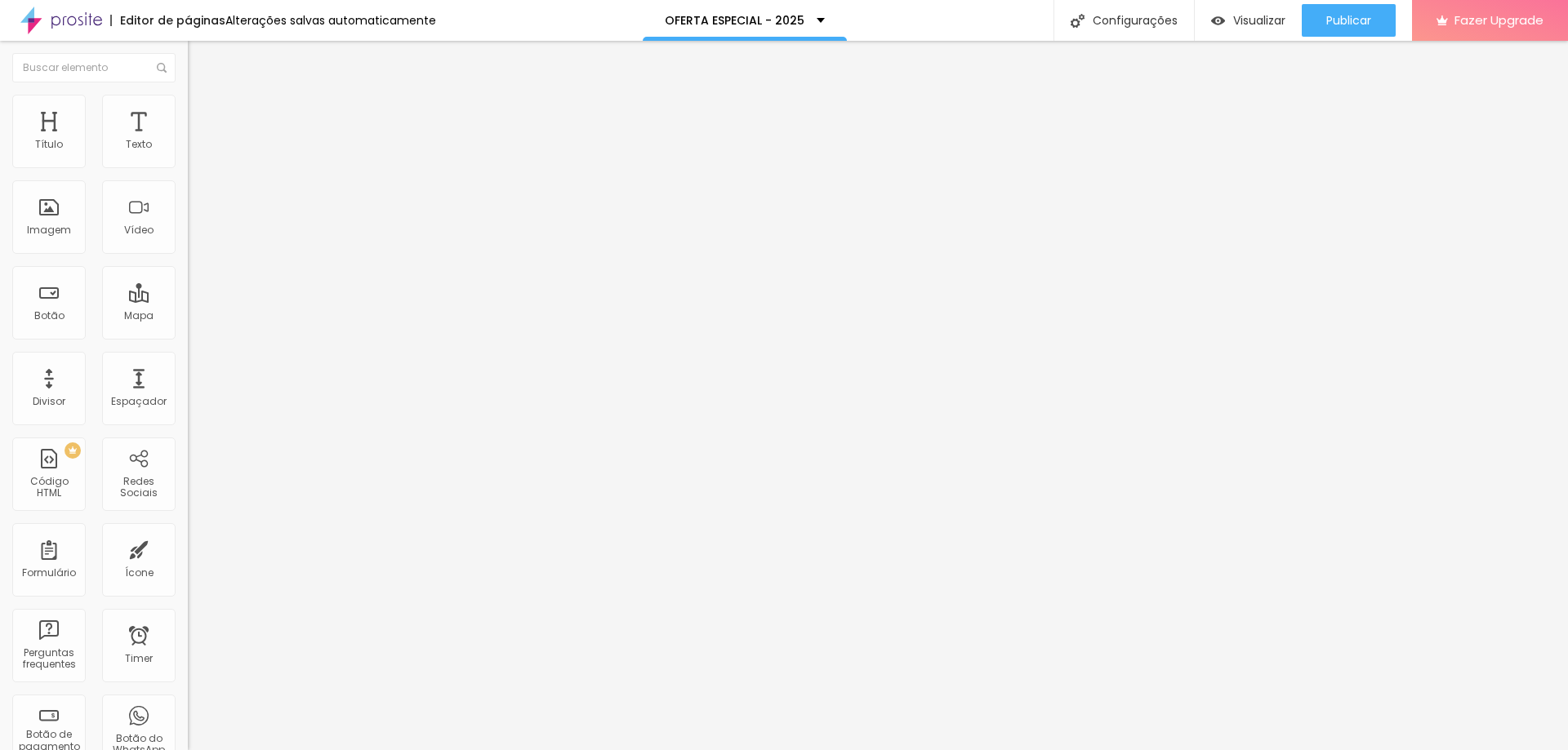
click at [188, 254] on span "Grande" at bounding box center [207, 250] width 38 height 14
click at [188, 267] on span "Pequeno" at bounding box center [209, 259] width 43 height 14
click at [188, 256] on div "Texto QUERO PARTICIPAR DO GRUPO Alinhamento Tamanho Pequeno Pequeno Normal Gran…" at bounding box center [282, 246] width 188 height 237
click at [188, 256] on span "Pequeno" at bounding box center [209, 250] width 43 height 14
click at [188, 255] on span "Pequeno" at bounding box center [209, 250] width 43 height 14
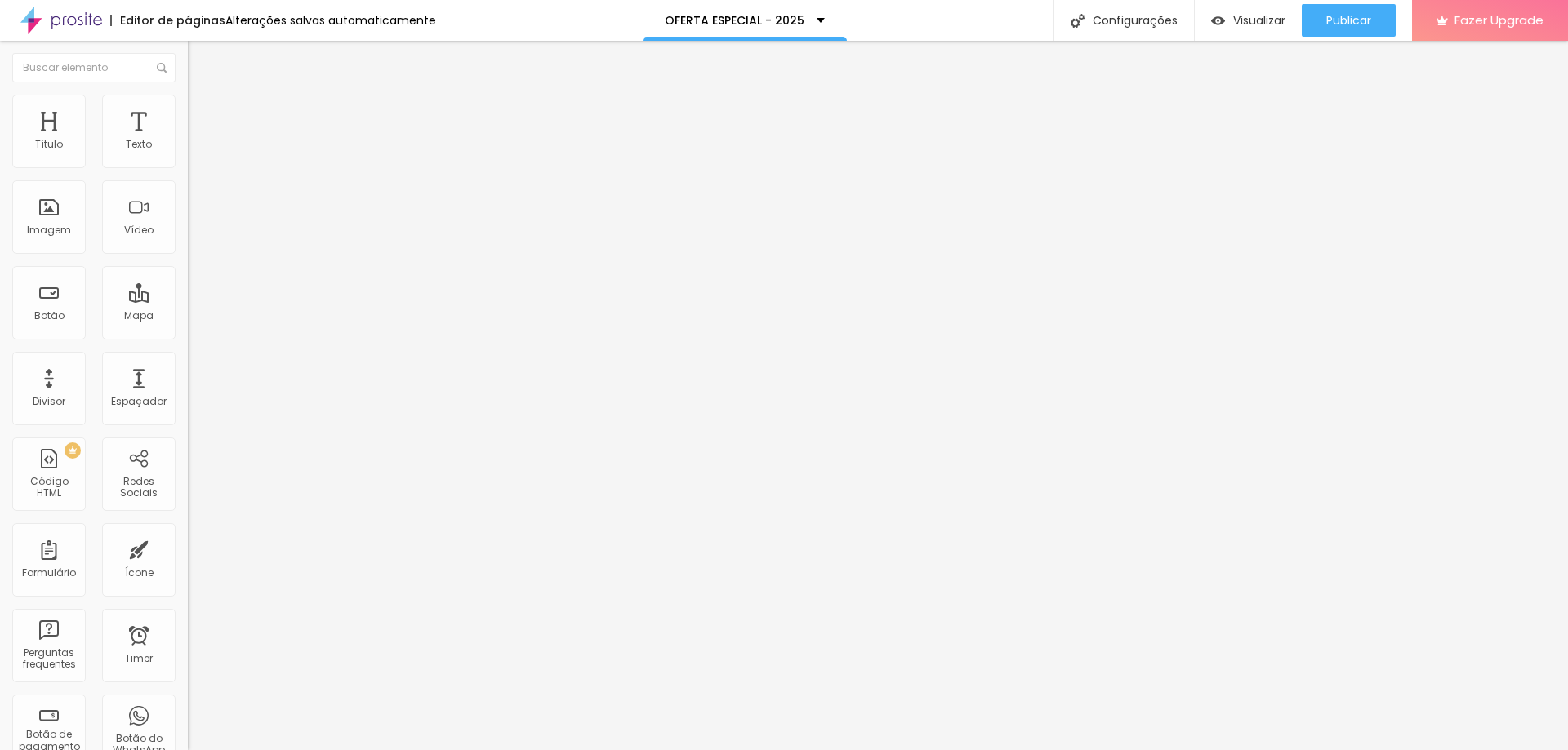
click at [188, 292] on span "Grande" at bounding box center [207, 285] width 38 height 14
click at [1332, 19] on span "Publicar" at bounding box center [1348, 20] width 45 height 13
